Goal: Find specific page/section: Find specific page/section

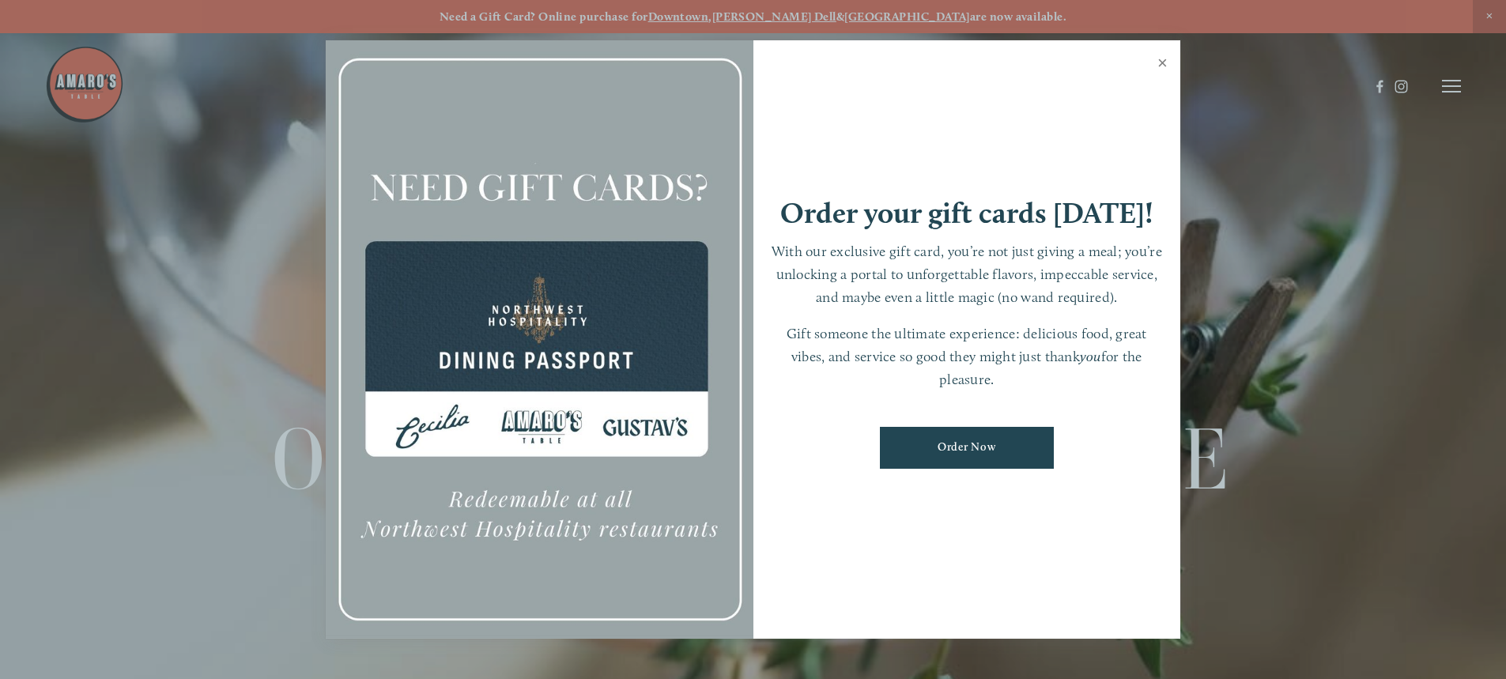
click at [1161, 59] on link "Close" at bounding box center [1162, 65] width 31 height 44
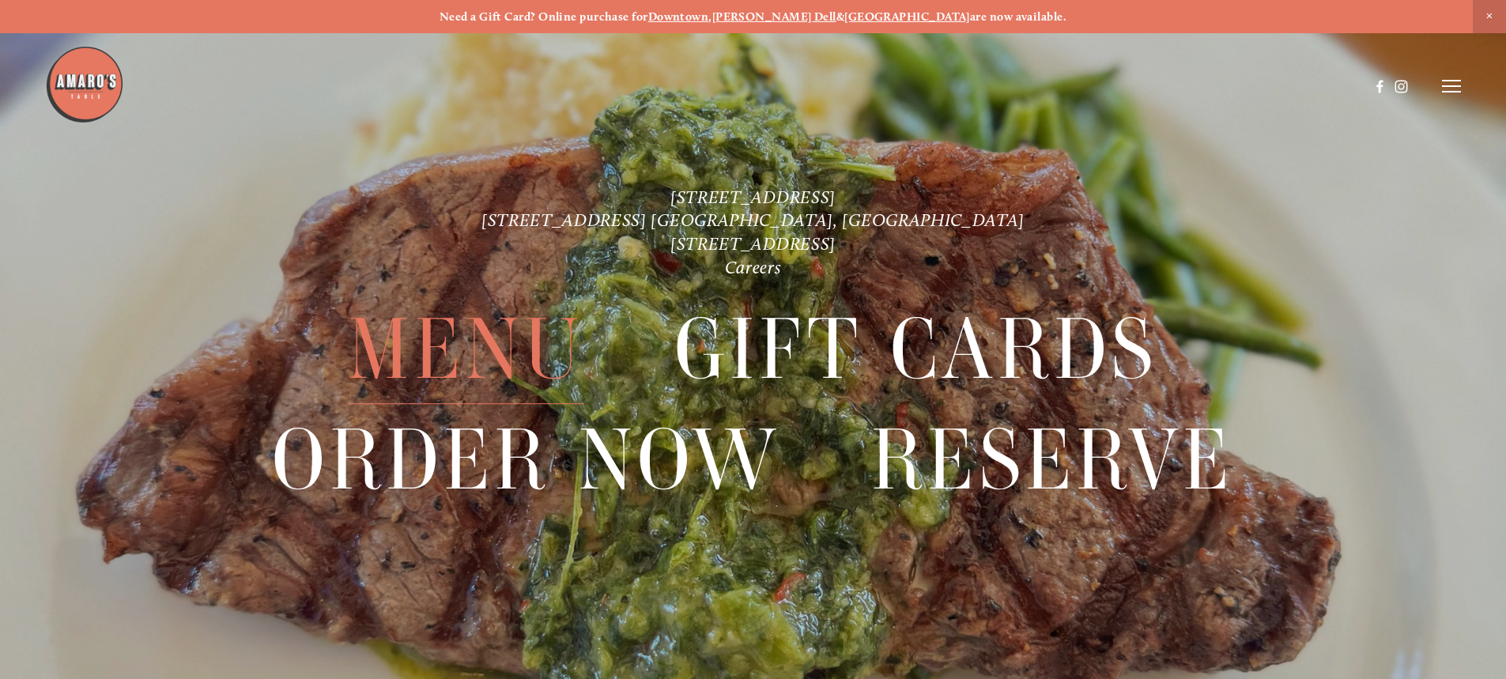
click at [536, 347] on span "Menu" at bounding box center [466, 350] width 236 height 109
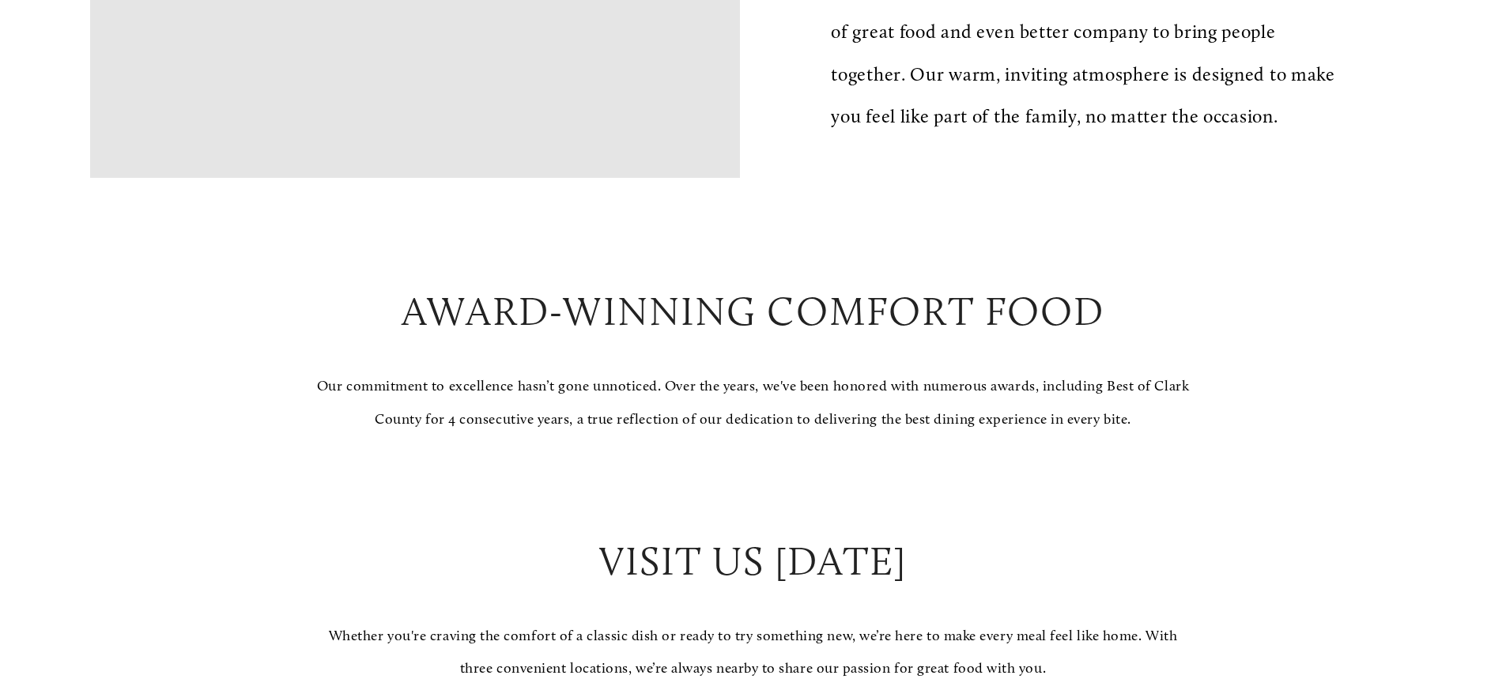
scroll to position [1581, 0]
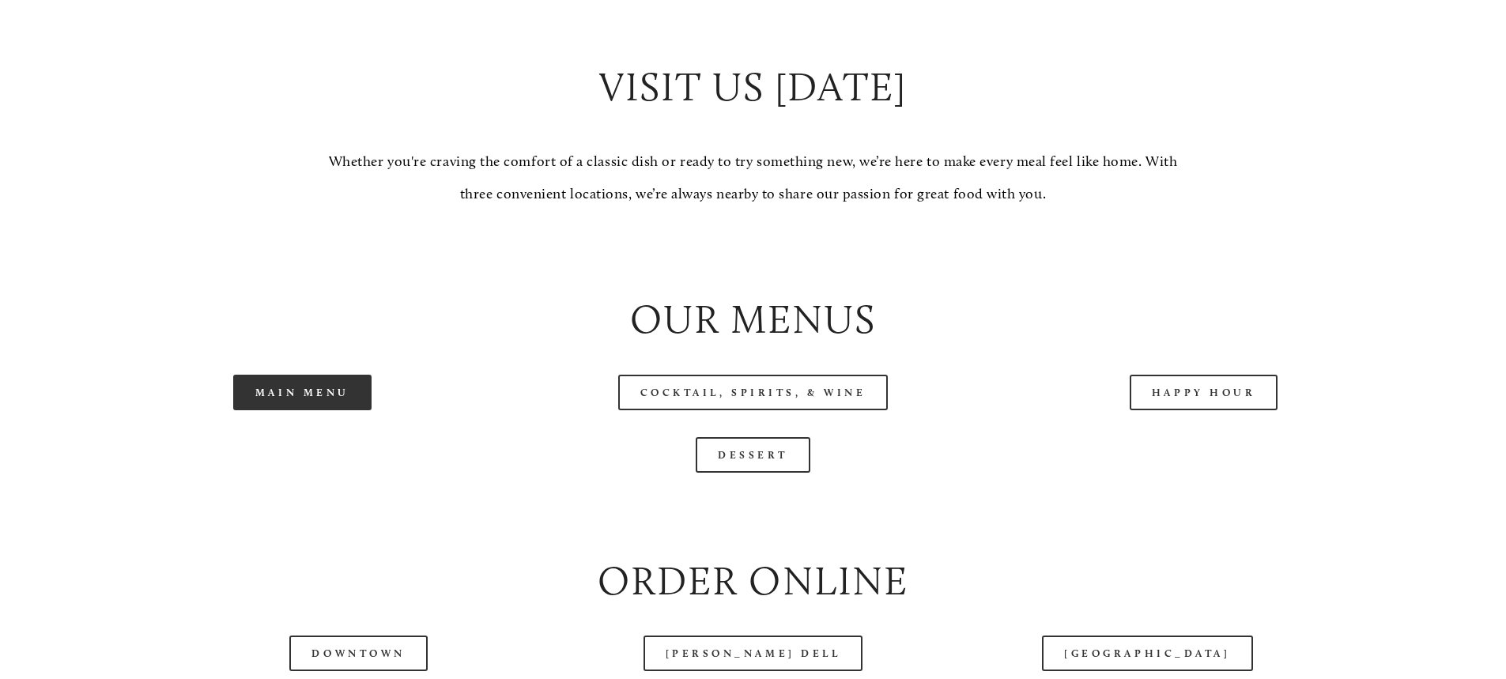
click at [309, 410] on link "Main Menu" at bounding box center [302, 393] width 138 height 36
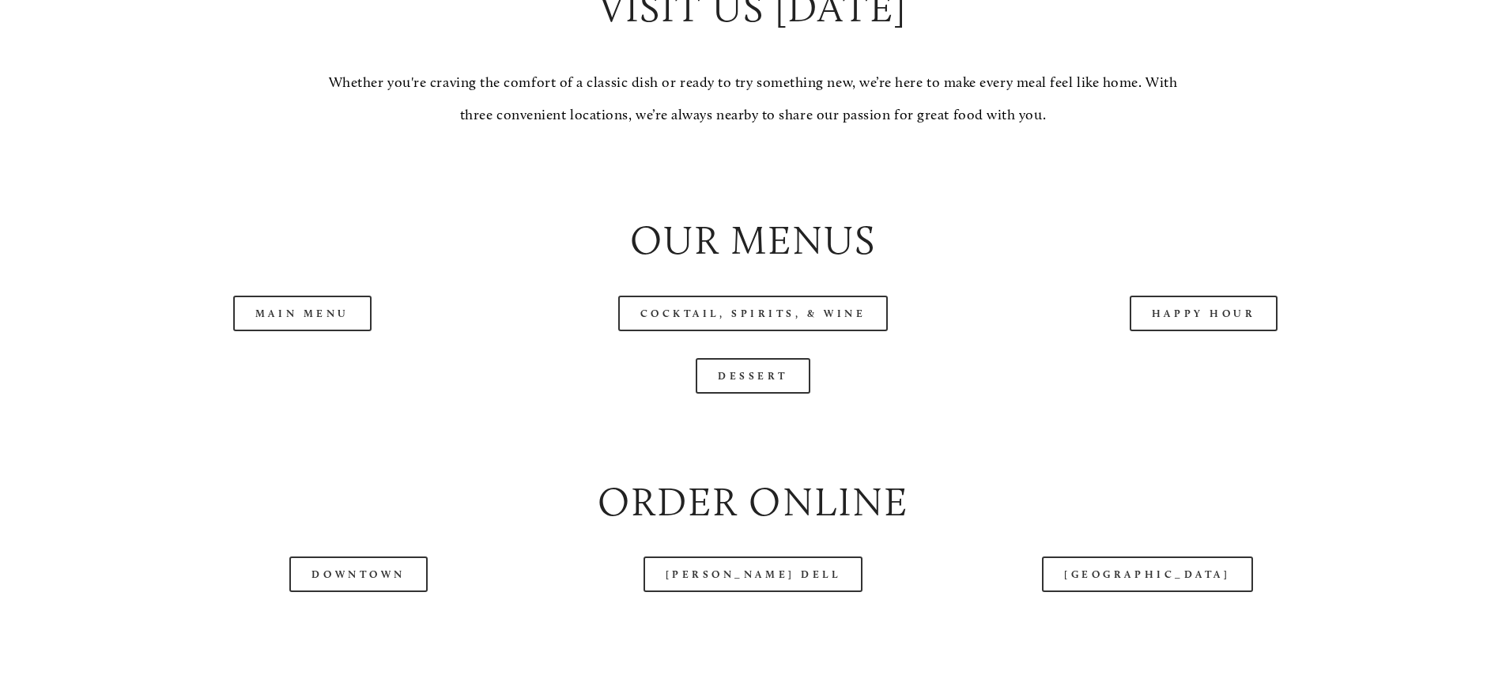
scroll to position [1740, 0]
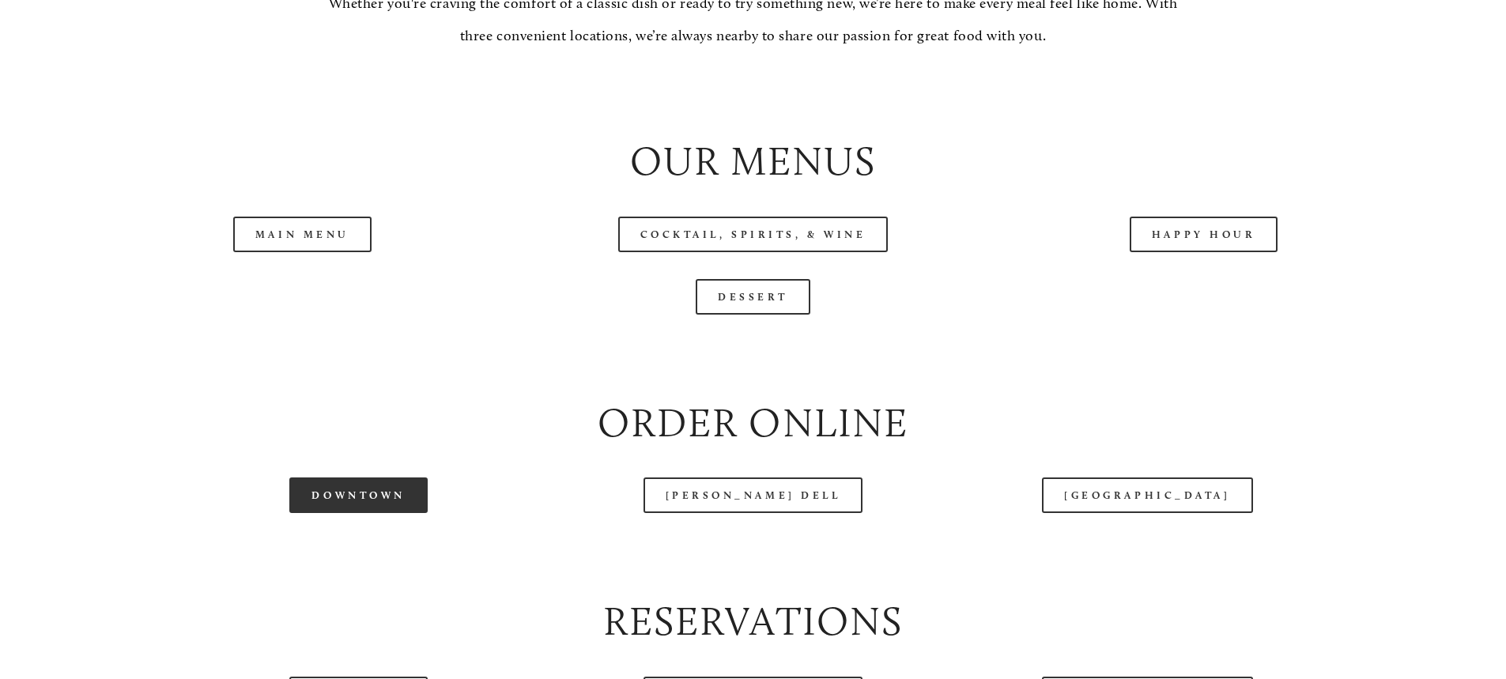
click at [321, 513] on link "Downtown" at bounding box center [358, 496] width 138 height 36
